Goal: Task Accomplishment & Management: Manage account settings

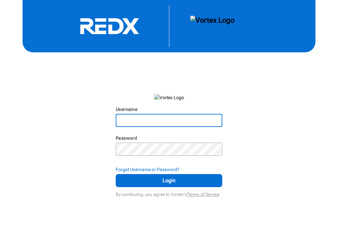
click at [163, 116] on input "Username" at bounding box center [168, 120] width 105 height 12
type input "[EMAIL_ADDRESS][DOMAIN_NAME]"
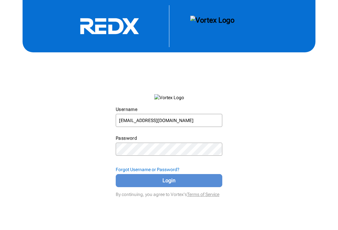
click at [163, 181] on span "Login" at bounding box center [169, 180] width 90 height 8
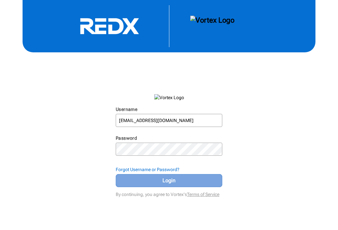
click at [201, 181] on span "Login" at bounding box center [169, 180] width 90 height 8
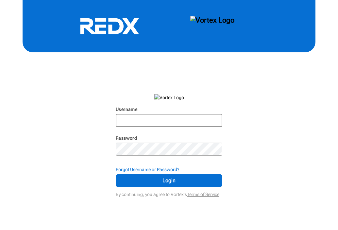
click at [133, 121] on input "Username" at bounding box center [168, 120] width 105 height 12
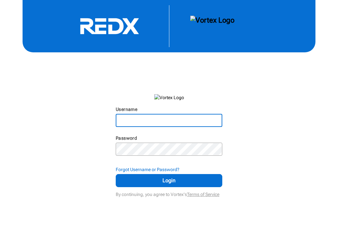
type input "[EMAIL_ADDRESS][DOMAIN_NAME]"
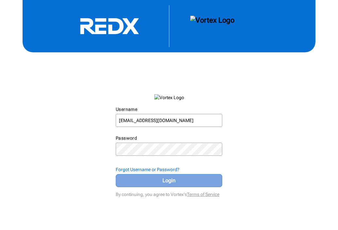
click at [163, 181] on span "Login" at bounding box center [169, 180] width 90 height 8
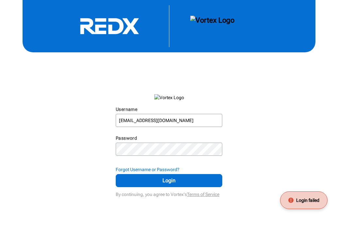
click at [296, 201] on span "Login failed" at bounding box center [307, 200] width 23 height 7
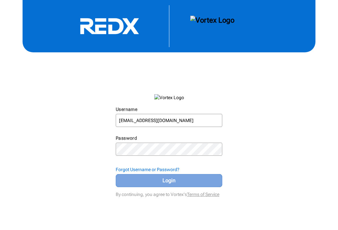
click at [165, 182] on span "Login" at bounding box center [169, 180] width 90 height 8
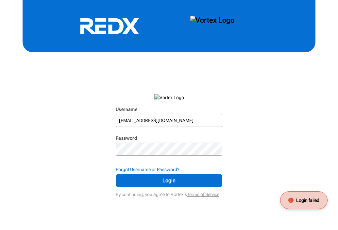
click at [178, 141] on div "Password" at bounding box center [169, 139] width 106 height 8
click at [176, 98] on img at bounding box center [169, 97] width 30 height 7
click at [208, 27] on img at bounding box center [212, 26] width 44 height 21
